Goal: Information Seeking & Learning: Understand process/instructions

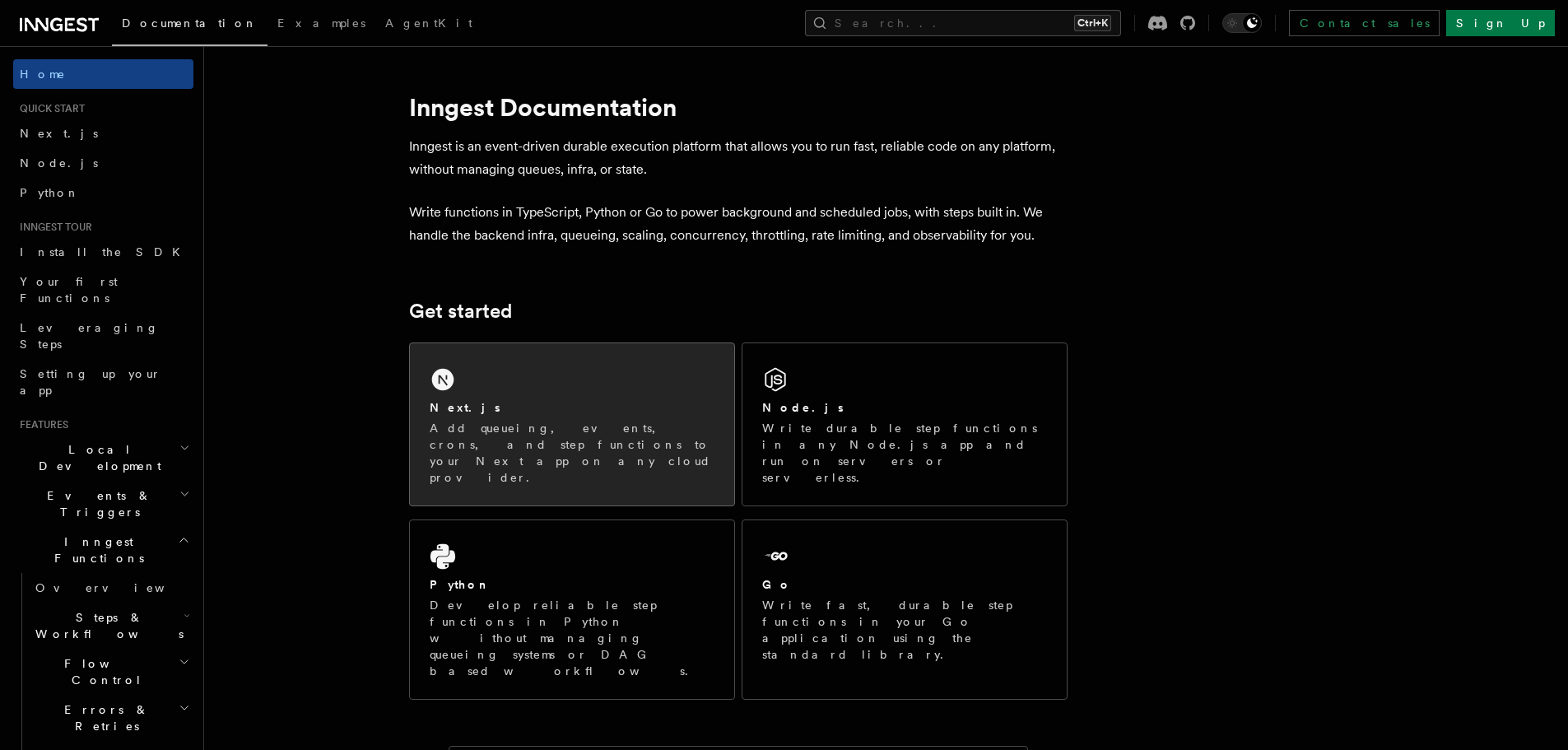
click at [575, 420] on p "Add queueing, events, crons, and step functions to your Next app on any cloud p…" at bounding box center [572, 452] width 285 height 66
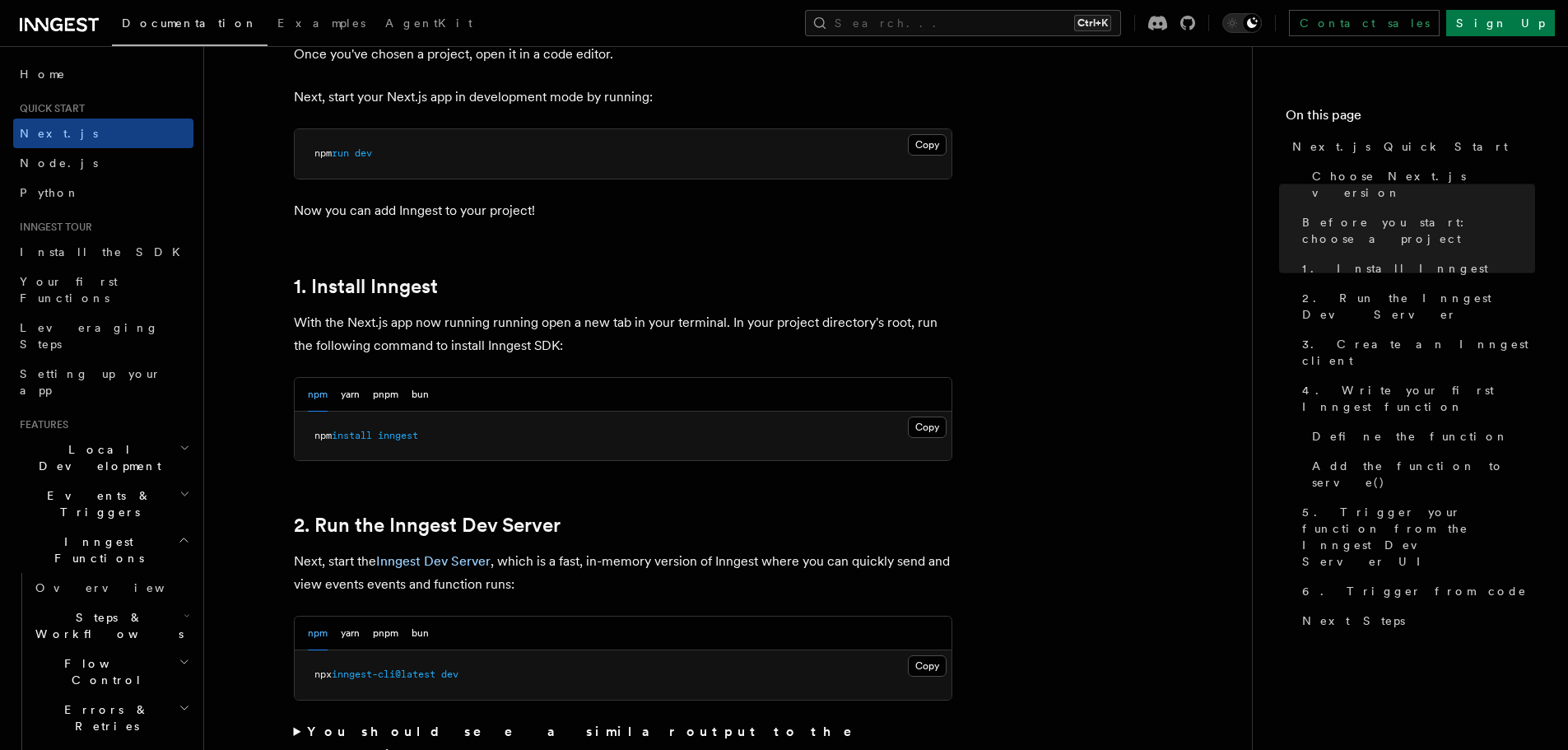
scroll to position [741, 0]
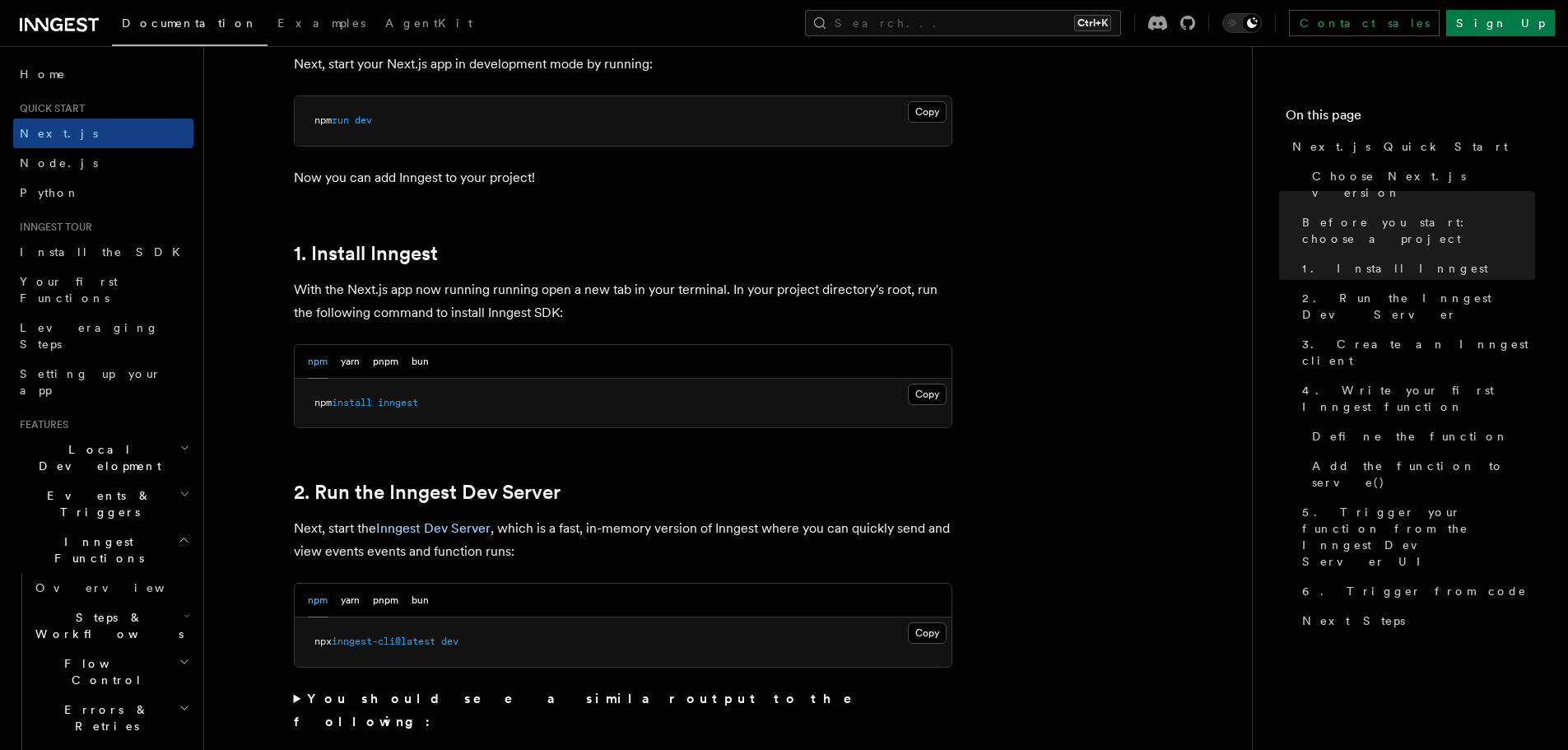
click at [399, 412] on pre "npm install inngest" at bounding box center [623, 403] width 657 height 49
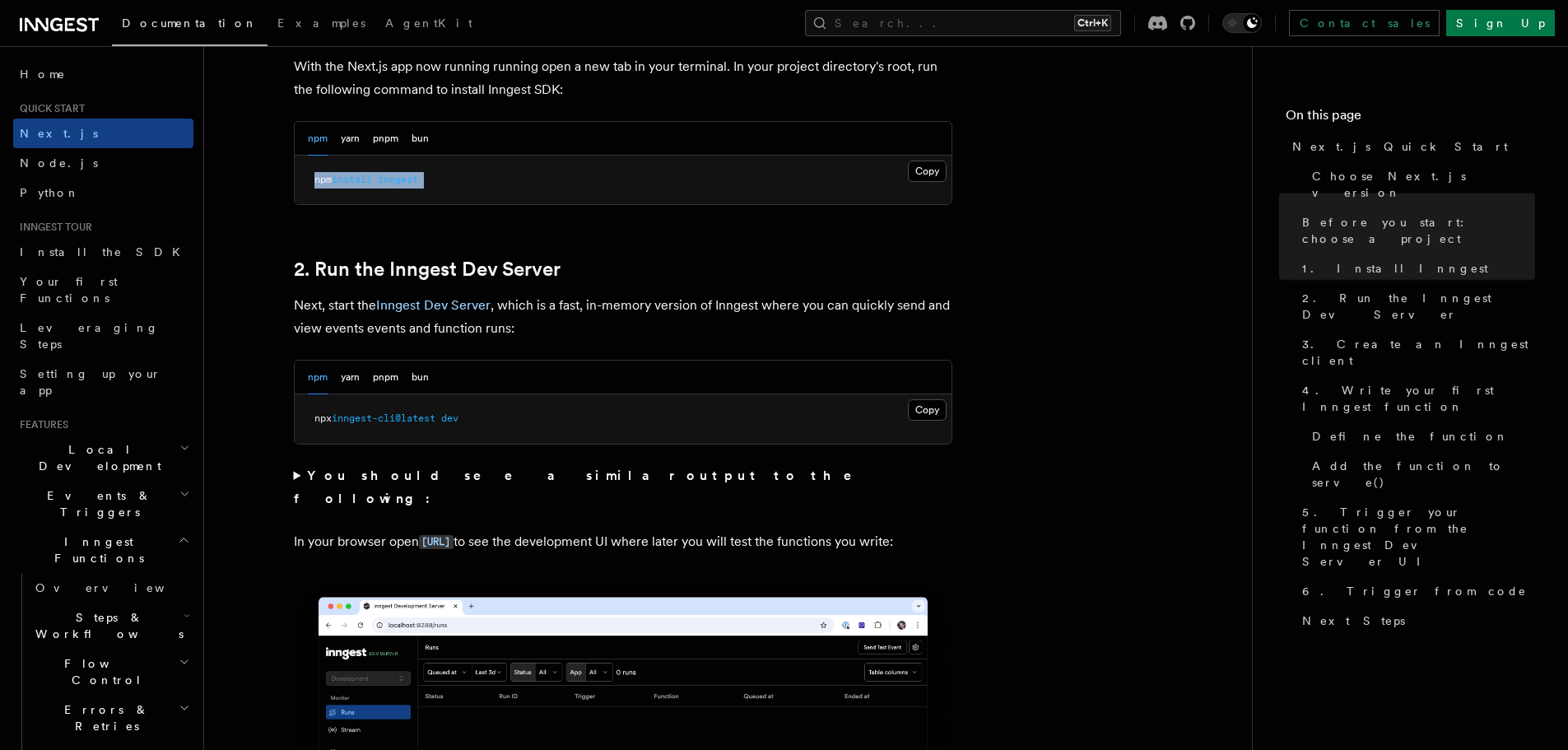
scroll to position [988, 0]
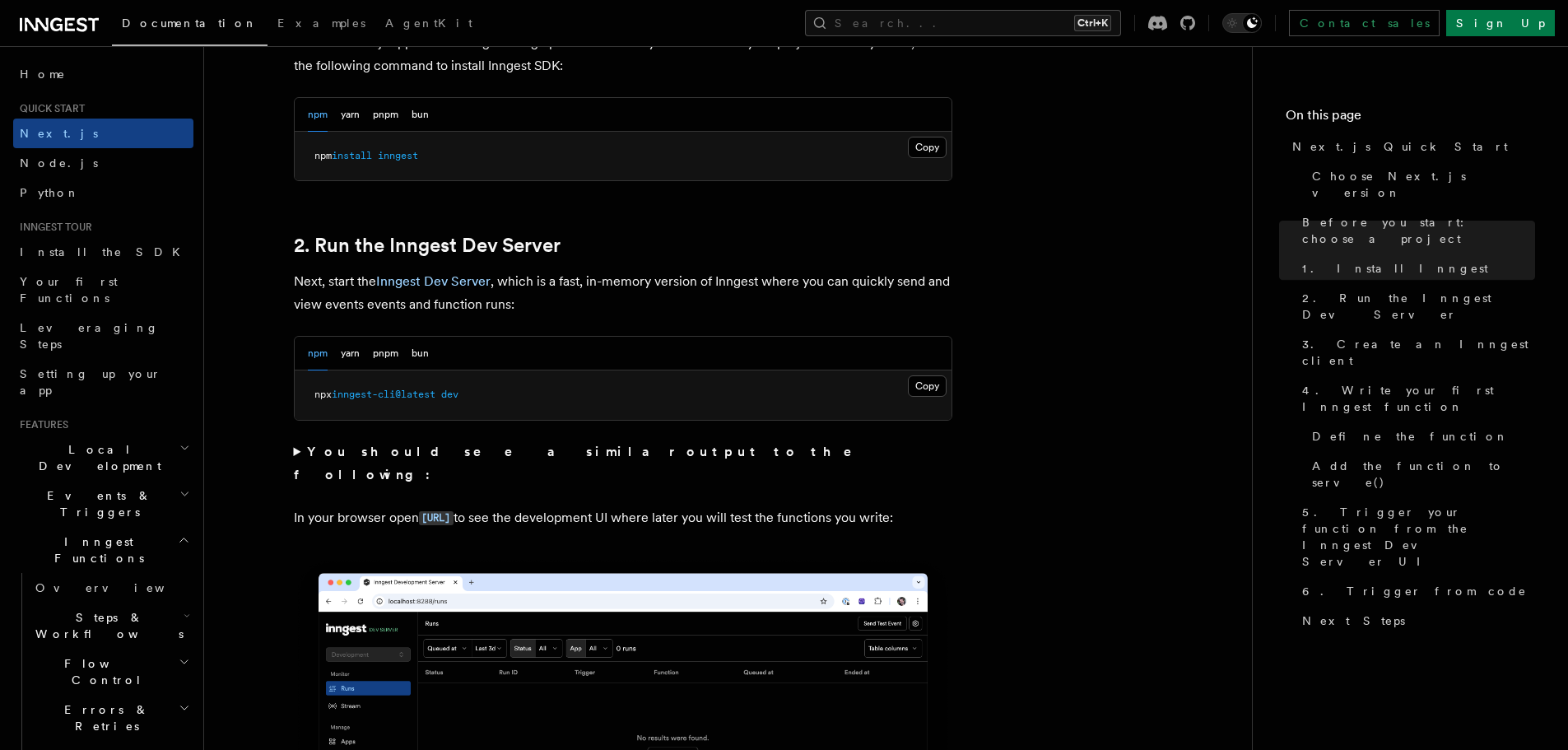
click at [372, 406] on pre "npx inngest-cli@latest dev" at bounding box center [623, 395] width 657 height 49
copy div "npx inngest-cli@latest dev"
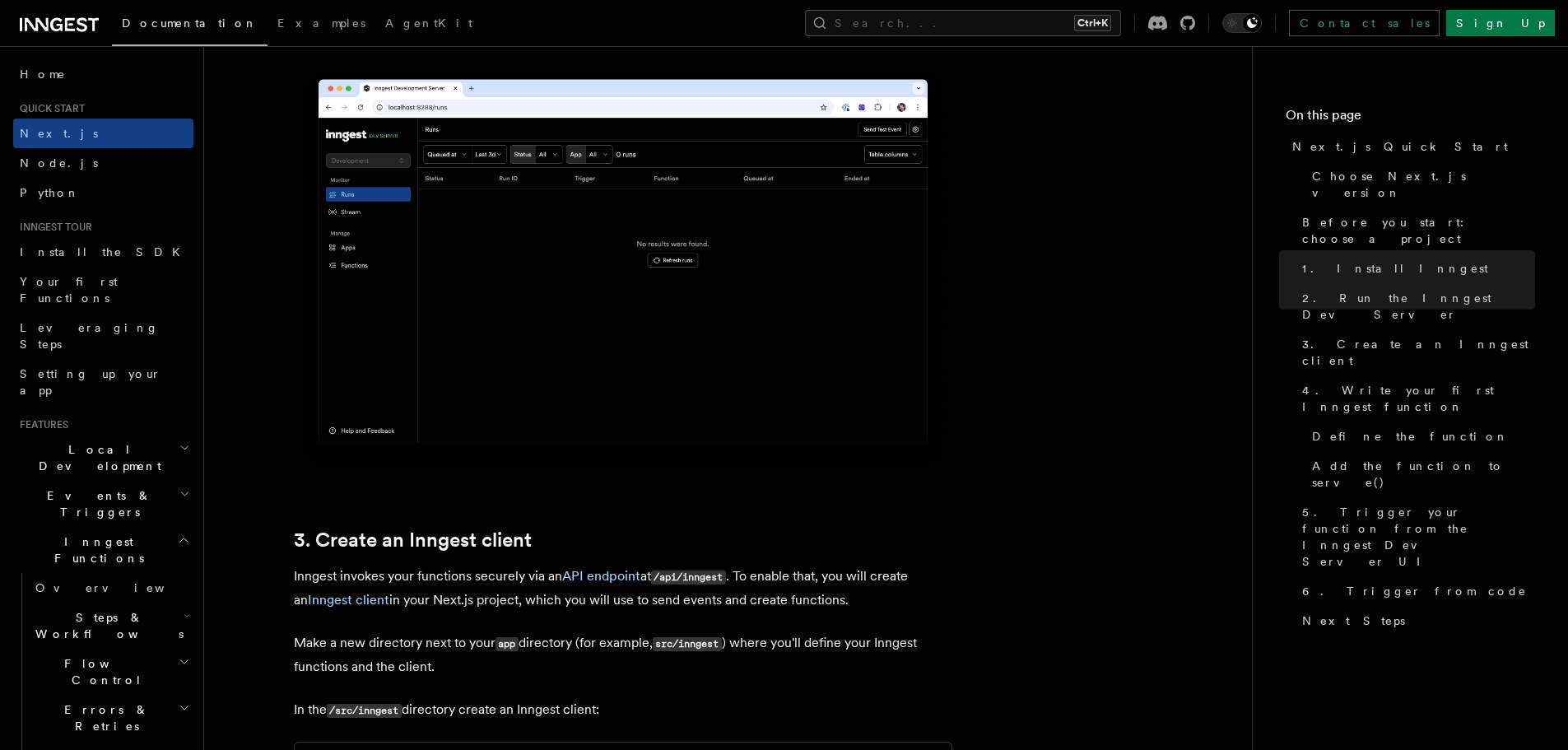
scroll to position [1235, 0]
